Goal: Transaction & Acquisition: Purchase product/service

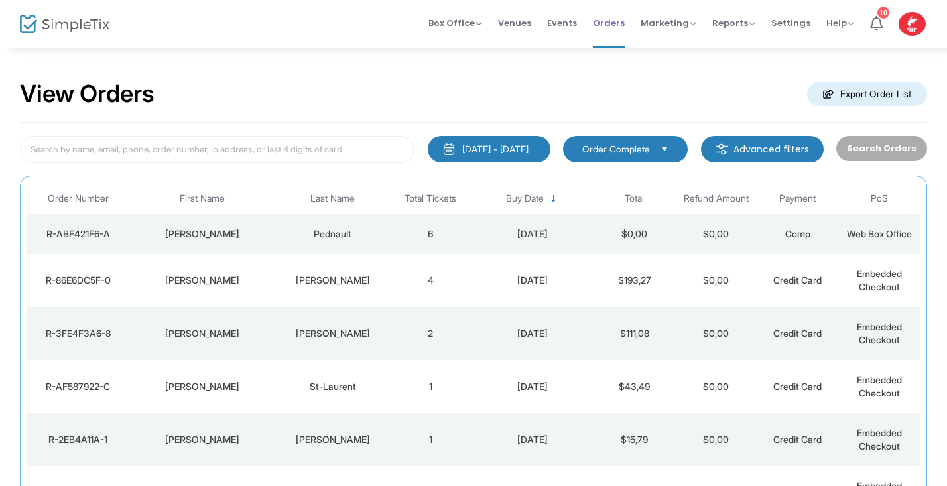
click at [609, 23] on span "Orders" at bounding box center [609, 23] width 32 height 34
click at [46, 23] on img at bounding box center [64, 24] width 89 height 19
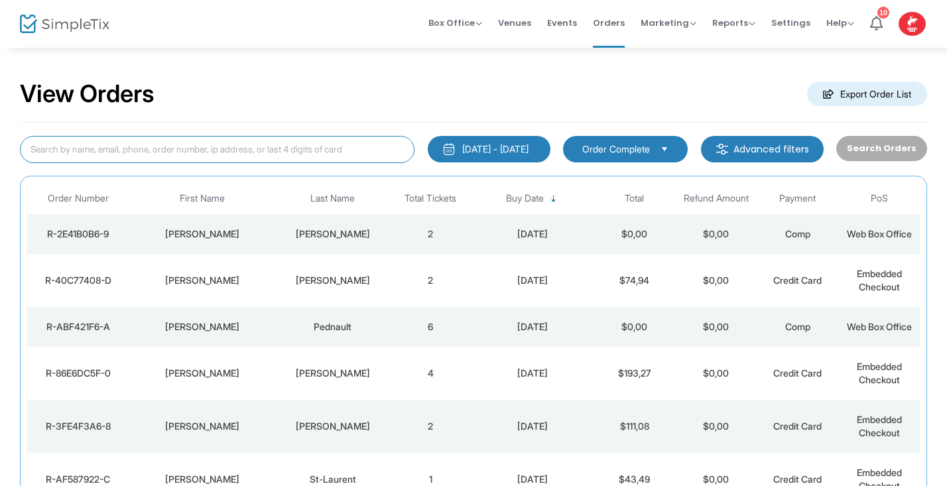
click at [252, 156] on input at bounding box center [217, 149] width 394 height 27
type input "[PERSON_NAME]"
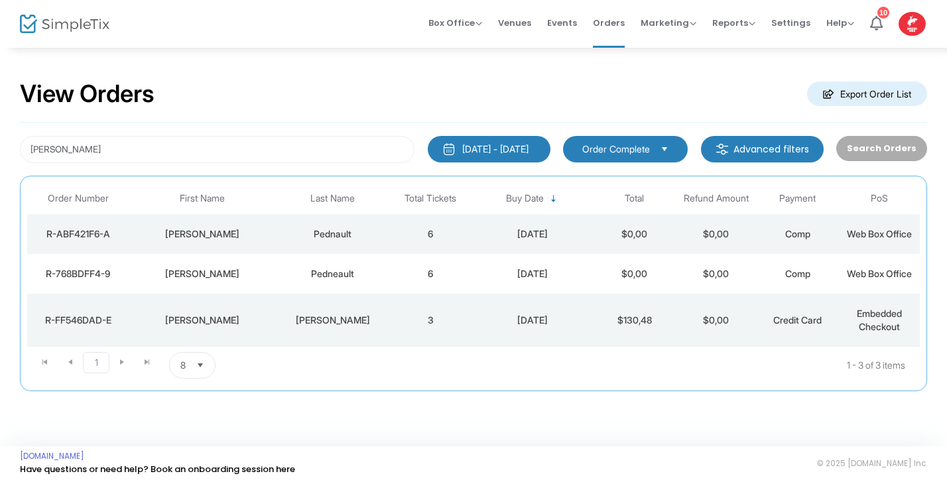
click at [272, 276] on div "marisol" at bounding box center [203, 273] width 140 height 13
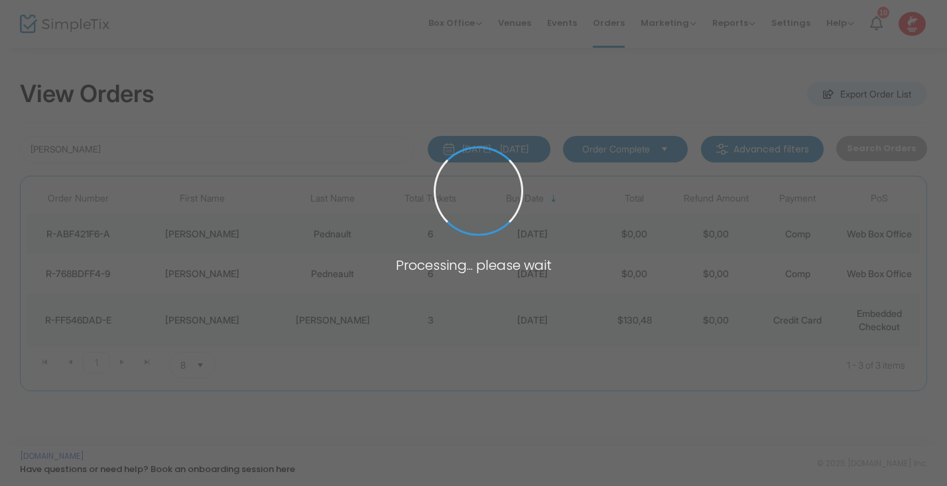
click at [272, 276] on span at bounding box center [473, 243] width 947 height 486
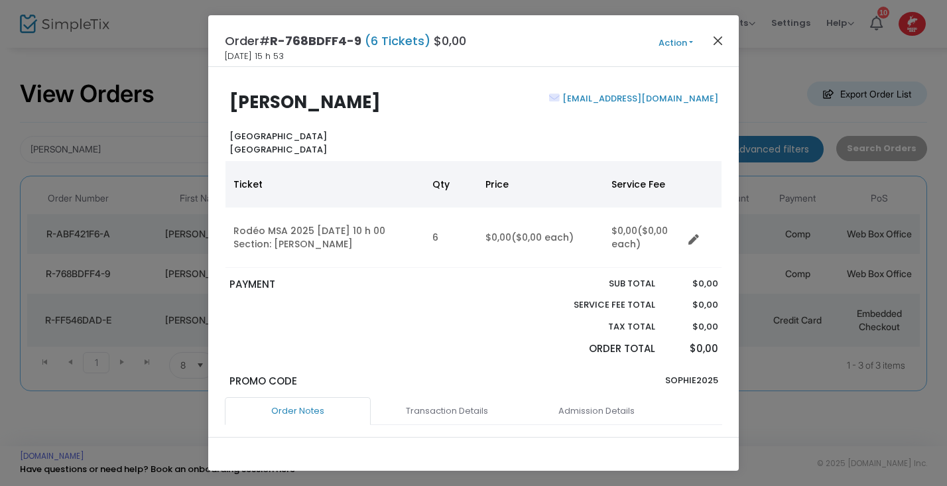
click at [719, 41] on button "Close" at bounding box center [717, 40] width 17 height 17
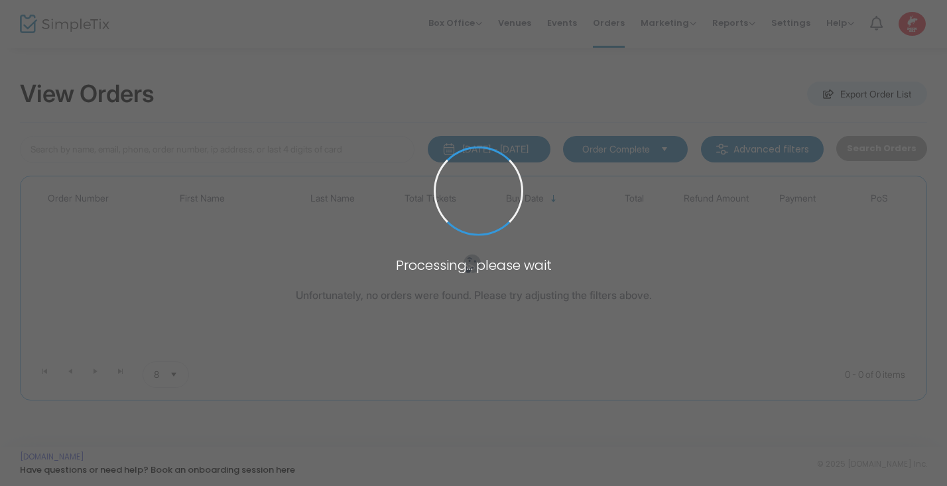
type input "[PERSON_NAME]"
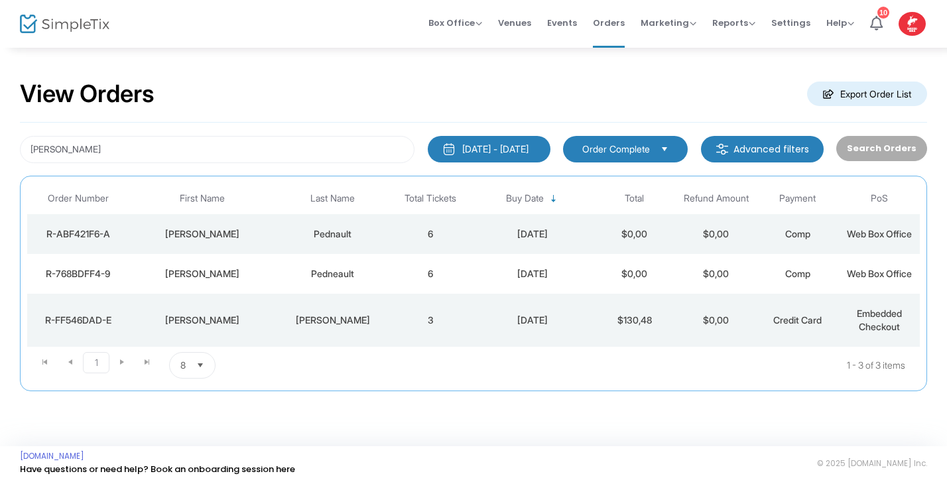
click at [44, 20] on img at bounding box center [64, 24] width 89 height 19
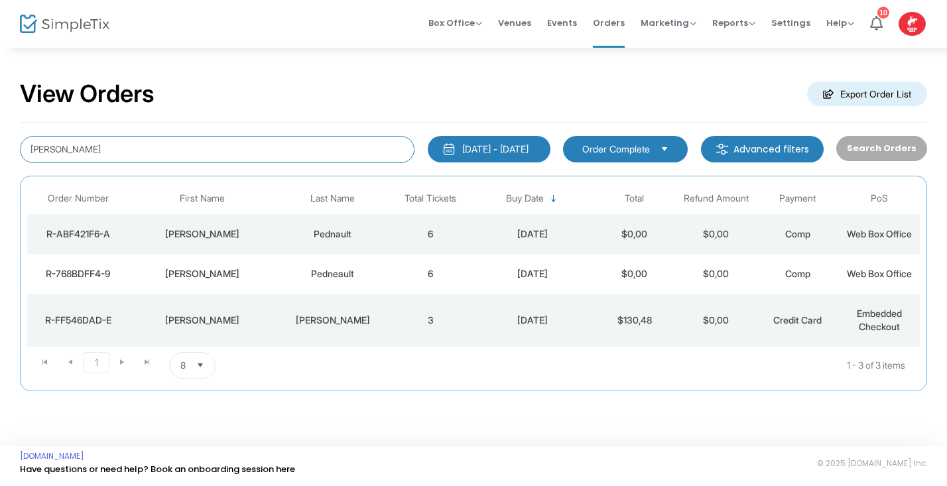
click at [77, 150] on input "[PERSON_NAME]" at bounding box center [217, 149] width 394 height 27
type input "M"
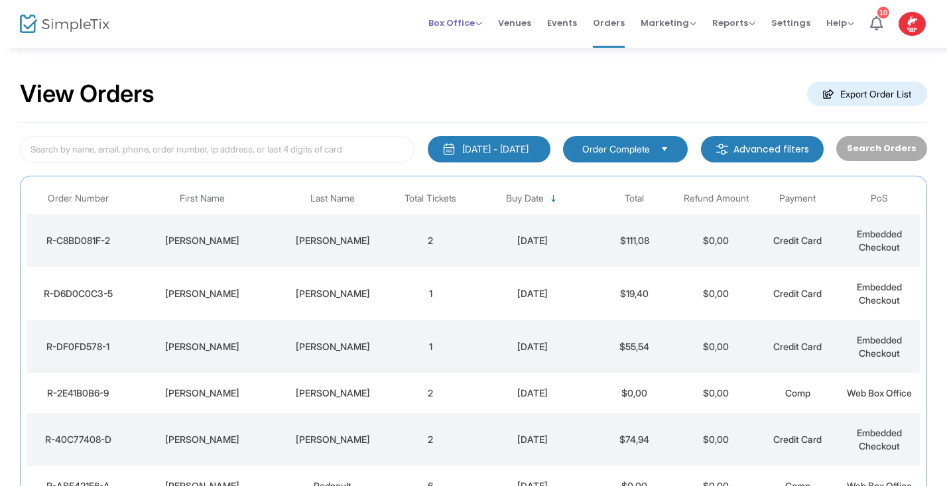
click at [481, 25] on span "Box Office" at bounding box center [455, 23] width 54 height 13
click at [471, 44] on li "Sell Tickets" at bounding box center [475, 45] width 95 height 26
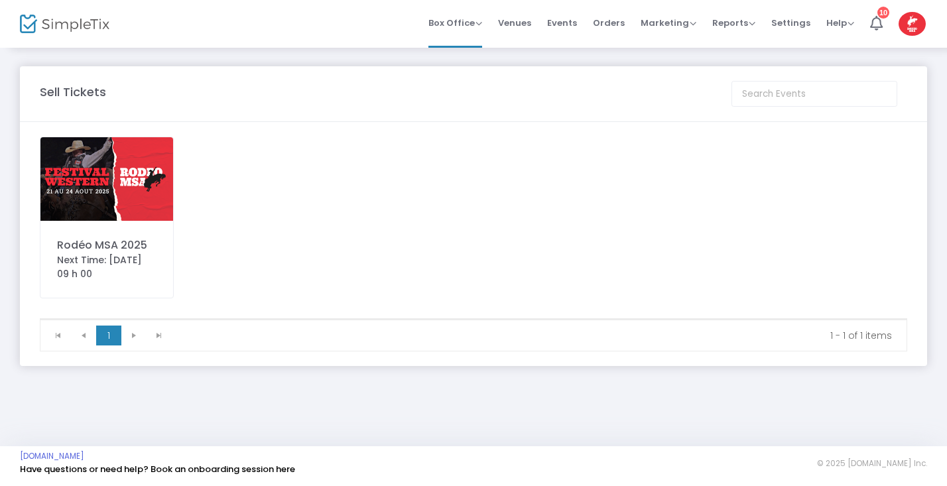
click at [137, 186] on img at bounding box center [106, 179] width 133 height 84
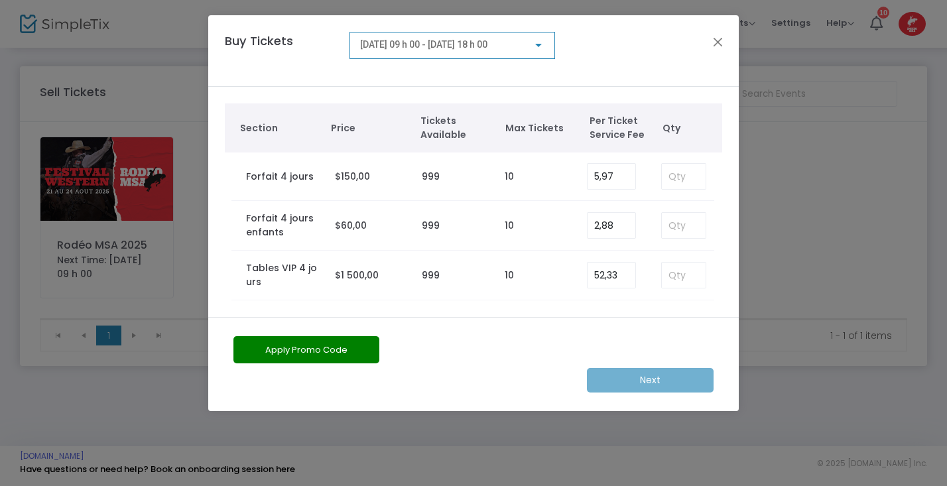
click at [542, 43] on div at bounding box center [538, 45] width 12 height 11
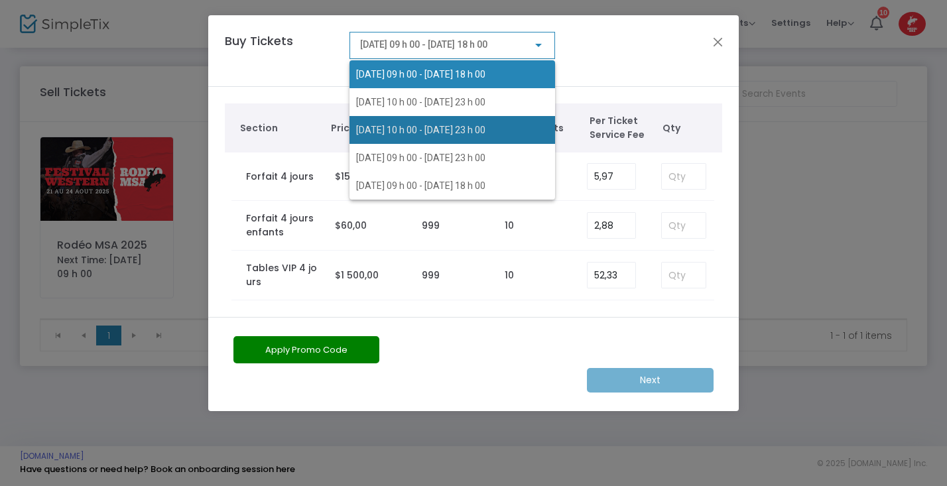
click at [411, 125] on span "[DATE] 10 h 00 - [DATE] 23 h 00" at bounding box center [420, 130] width 129 height 11
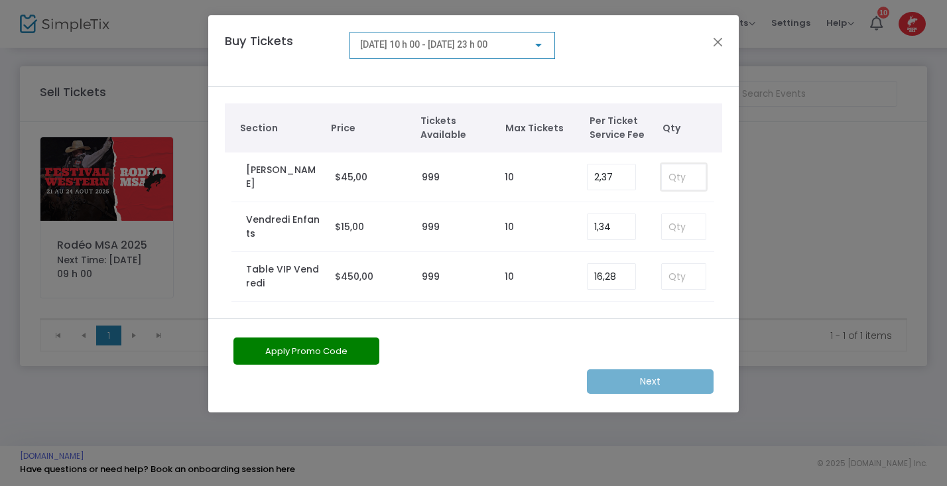
click at [671, 178] on input at bounding box center [684, 176] width 44 height 25
type input "2"
click at [357, 355] on button "Apply Promo Code" at bounding box center [306, 350] width 146 height 27
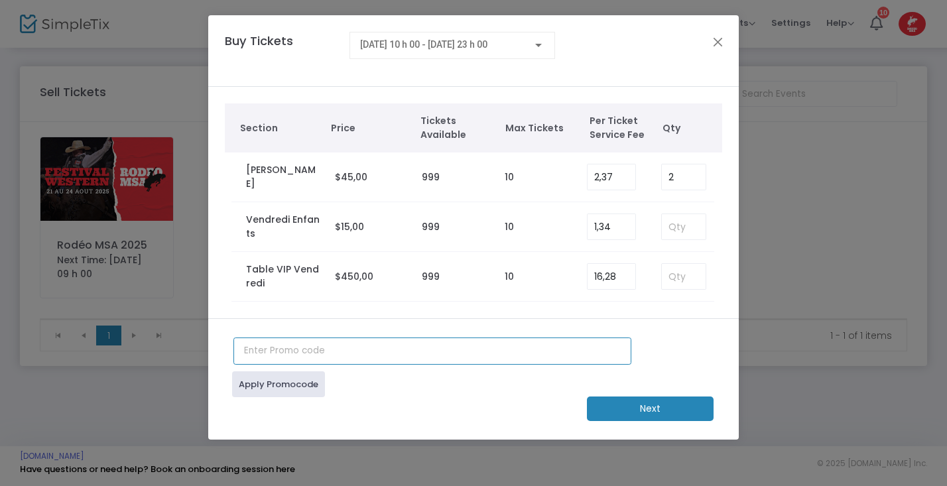
click at [335, 353] on input "text" at bounding box center [432, 350] width 398 height 27
type input "sophie2025"
drag, startPoint x: 669, startPoint y: 407, endPoint x: 210, endPoint y: 377, distance: 460.3
click at [140, 386] on ngb-modal-window "Buy Tickets [DATE] 10 h 00 - [DATE] 23 h 00 Section Price Tickets Available Max…" at bounding box center [473, 243] width 947 height 486
click at [266, 392] on link "Apply Promocode" at bounding box center [278, 384] width 93 height 26
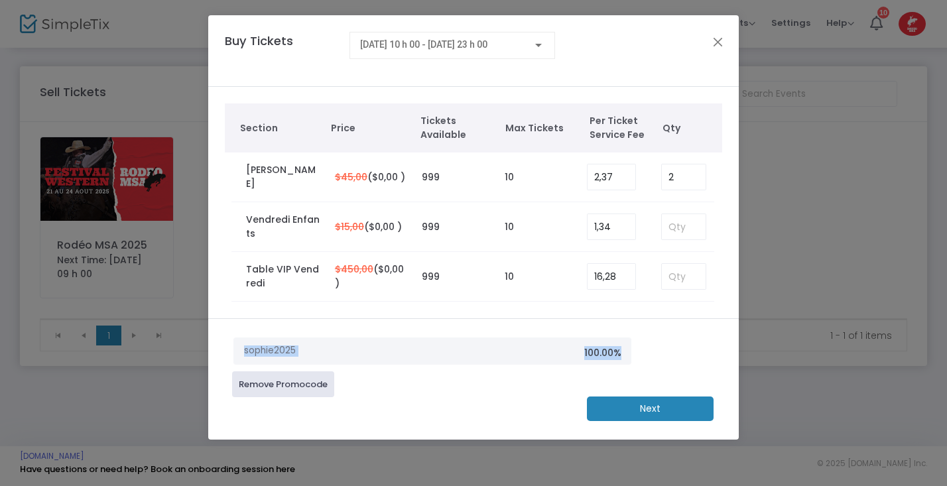
click at [633, 407] on m-button "Next" at bounding box center [650, 408] width 127 height 25
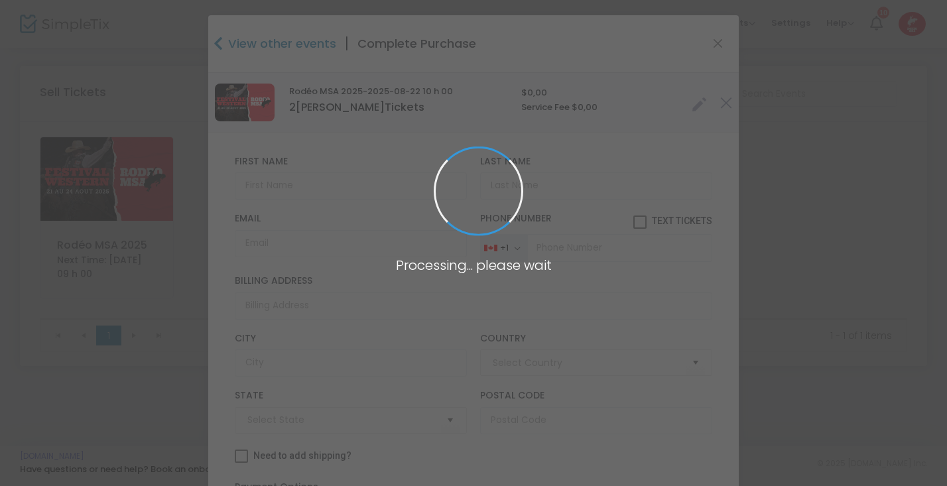
type input "[GEOGRAPHIC_DATA]"
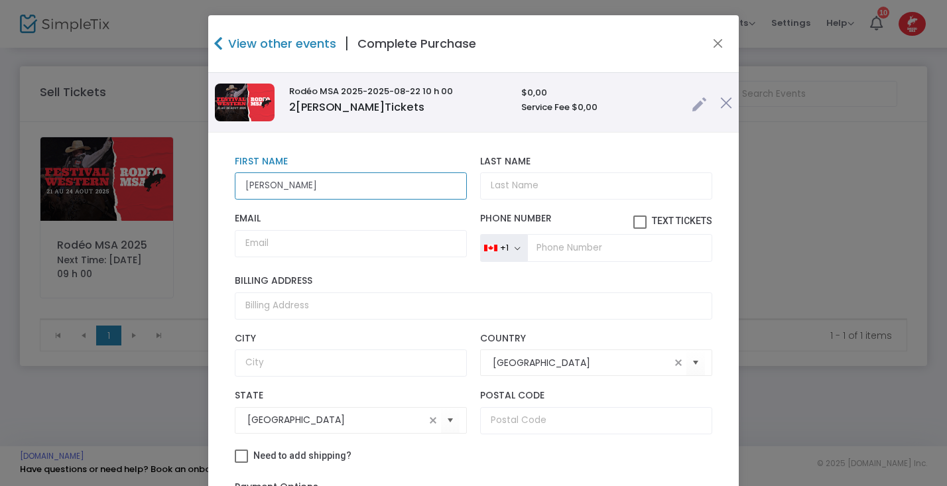
type input "[PERSON_NAME]"
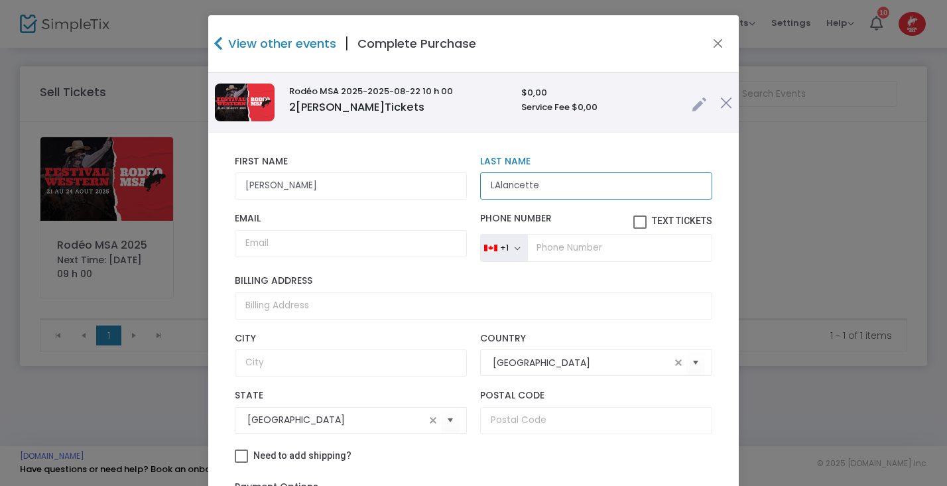
click at [491, 188] on input "LAlancette" at bounding box center [596, 185] width 232 height 27
type input "Lalancette"
click at [251, 190] on input "[PERSON_NAME]" at bounding box center [351, 185] width 232 height 27
type input "[PERSON_NAME]"
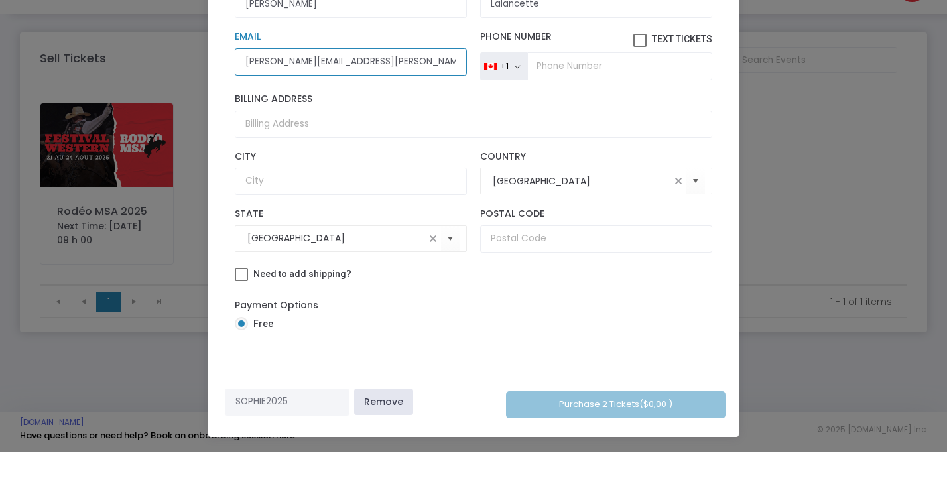
scroll to position [141, 0]
type input "[PERSON_NAME][EMAIL_ADDRESS][PERSON_NAME][DOMAIN_NAME]"
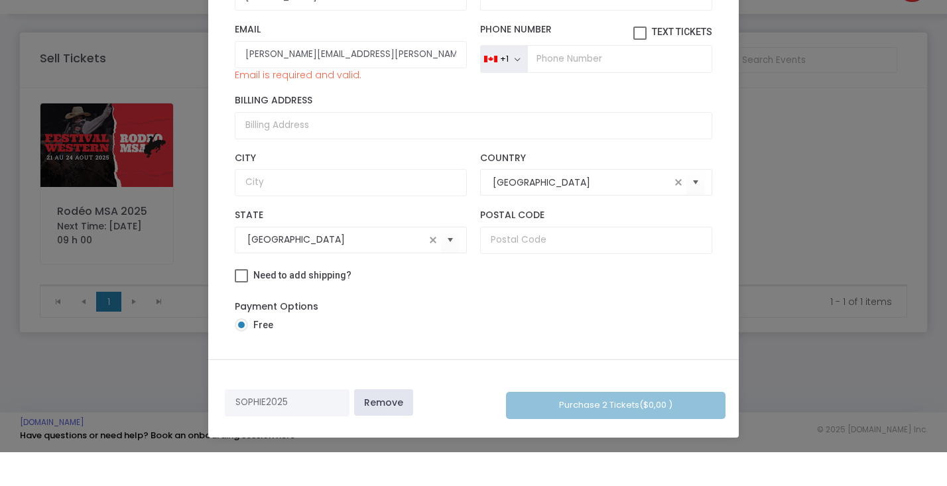
click at [612, 409] on div "SOPHIE2025 Remove Purchase 2 Tickets ($0,00 )" at bounding box center [473, 432] width 530 height 78
